Goal: Use online tool/utility: Utilize a website feature to perform a specific function

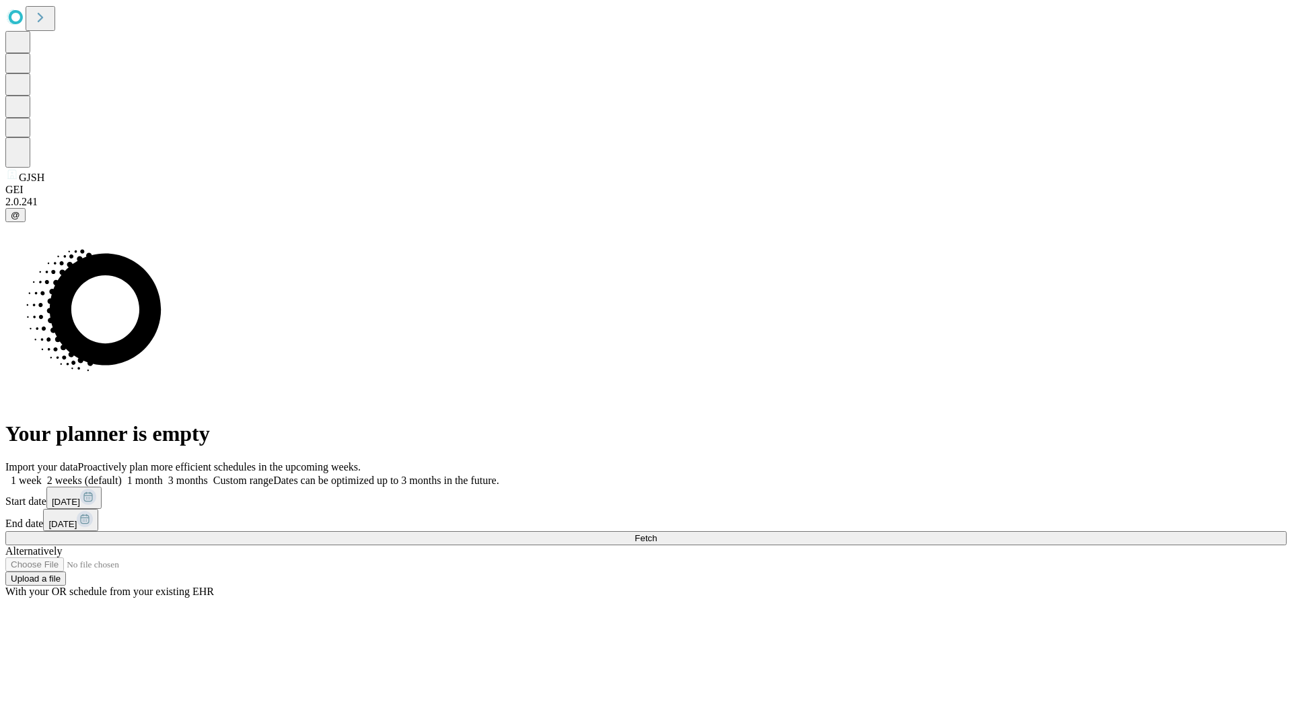
click at [657, 533] on span "Fetch" at bounding box center [645, 538] width 22 height 10
